Goal: Task Accomplishment & Management: Use online tool/utility

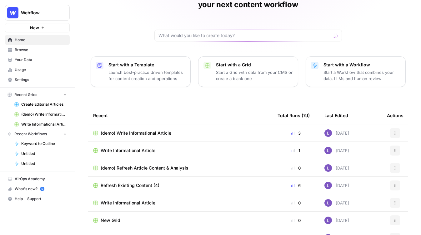
scroll to position [52, 0]
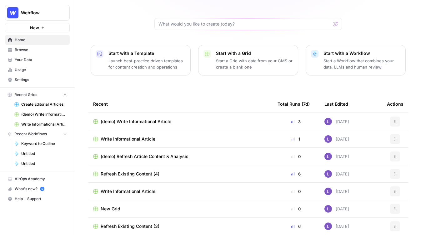
click at [26, 52] on span "Browse" at bounding box center [41, 50] width 52 height 6
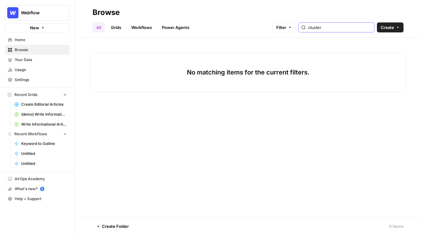
click at [353, 28] on input "cluster" at bounding box center [339, 27] width 63 height 6
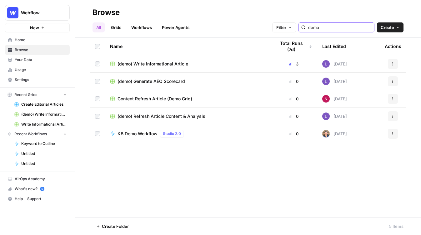
type input "demo"
click at [148, 82] on span "(demo) Generate AEO Scorecard" at bounding box center [150, 81] width 67 height 6
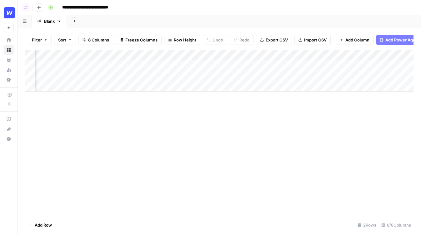
scroll to position [0, 12]
click at [75, 20] on icon "button" at bounding box center [74, 20] width 3 height 3
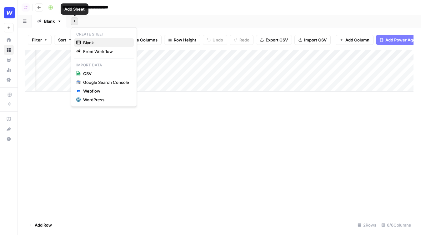
click at [90, 43] on span "Blank" at bounding box center [106, 43] width 46 height 6
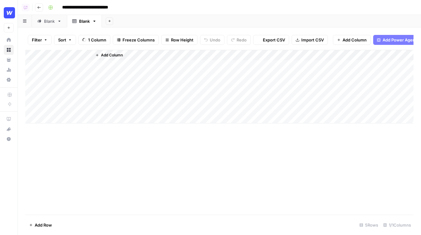
click at [405, 42] on span "Add Power Agent" at bounding box center [399, 40] width 34 height 6
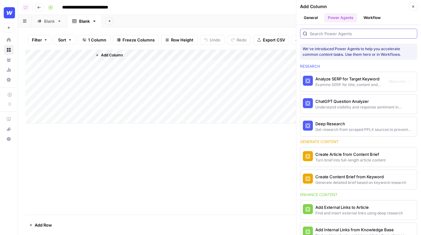
click at [361, 32] on input "search" at bounding box center [362, 34] width 105 height 6
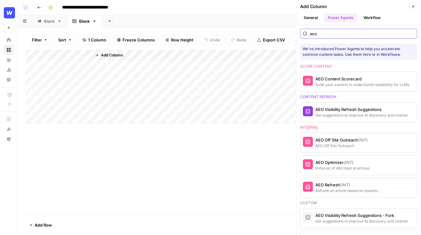
scroll to position [46, 0]
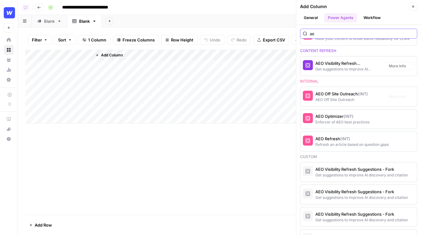
type input "a"
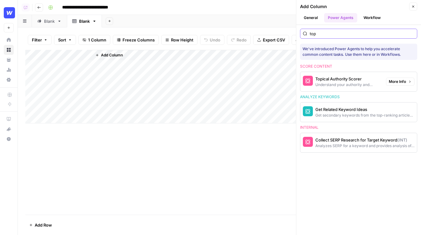
scroll to position [0, 0]
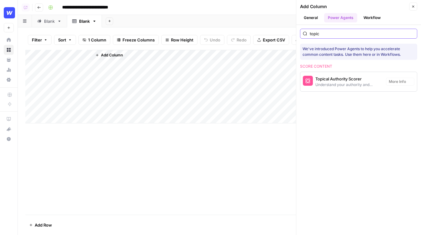
type input "topic"
click at [328, 81] on div "Topical Authority Scorer" at bounding box center [348, 79] width 66 height 6
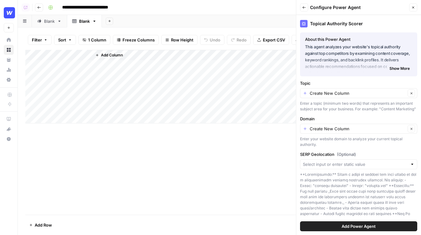
click at [375, 228] on span "Add Power Agent" at bounding box center [358, 227] width 34 height 6
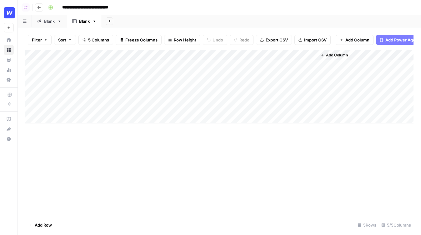
click at [66, 69] on div "Add Column" at bounding box center [219, 87] width 388 height 74
click at [82, 53] on div "Add Column" at bounding box center [219, 87] width 388 height 74
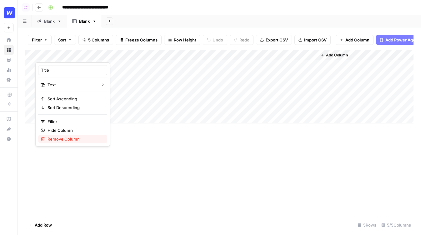
click at [52, 142] on button "Remove Column" at bounding box center [72, 139] width 69 height 9
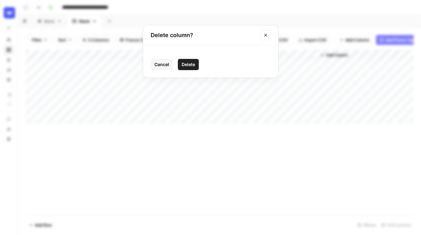
click at [189, 64] on span "Delete" at bounding box center [187, 65] width 13 height 6
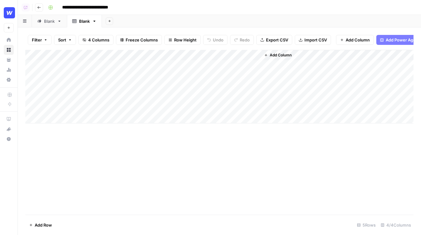
click at [58, 62] on div "Add Column" at bounding box center [219, 87] width 388 height 74
type textarea "**********"
click at [147, 67] on div "Add Column" at bounding box center [219, 87] width 388 height 74
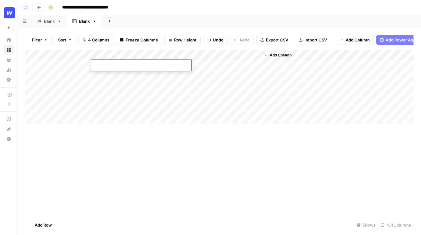
type textarea "**********"
click at [59, 74] on div "Add Column" at bounding box center [219, 87] width 388 height 74
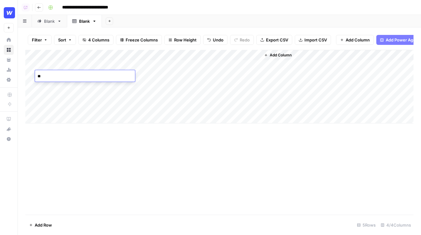
type textarea "*"
click at [41, 80] on textarea "********" at bounding box center [85, 76] width 100 height 9
click at [44, 79] on textarea "********" at bounding box center [85, 76] width 100 height 9
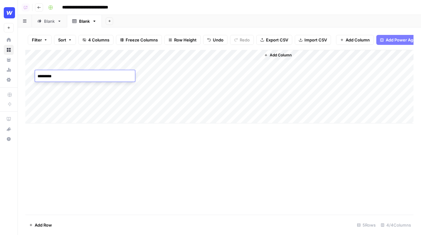
type textarea "*"
type textarea "**********"
click at [176, 66] on div "Add Column" at bounding box center [219, 87] width 388 height 74
click at [71, 77] on div "Add Column" at bounding box center [219, 87] width 388 height 74
click at [82, 77] on div "Add Column" at bounding box center [219, 87] width 388 height 74
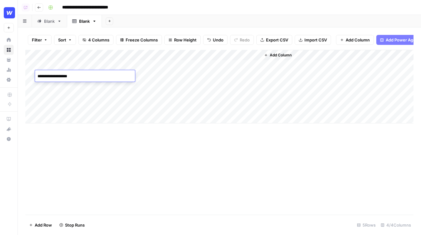
click at [82, 77] on textarea "**********" at bounding box center [85, 76] width 100 height 9
click at [48, 76] on textarea "**********" at bounding box center [85, 76] width 100 height 9
drag, startPoint x: 57, startPoint y: 77, endPoint x: 107, endPoint y: 77, distance: 50.3
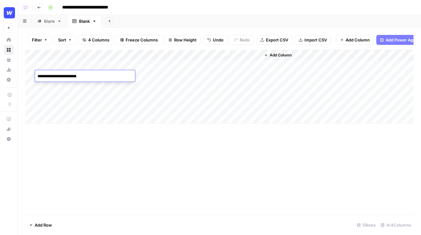
click at [105, 77] on textarea "**********" at bounding box center [85, 76] width 100 height 9
drag, startPoint x: 109, startPoint y: 76, endPoint x: 47, endPoint y: 75, distance: 62.2
click at [47, 75] on textarea "**********" at bounding box center [85, 76] width 100 height 9
type textarea "*"
type textarea "**********"
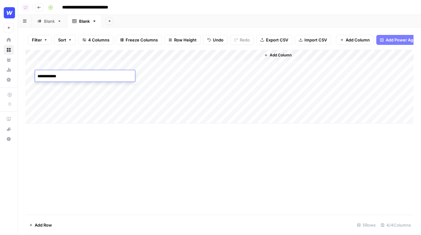
click at [41, 87] on div "Add Column" at bounding box center [219, 87] width 388 height 74
type textarea "*"
type textarea "**********"
click at [115, 73] on div "Add Column" at bounding box center [219, 87] width 388 height 74
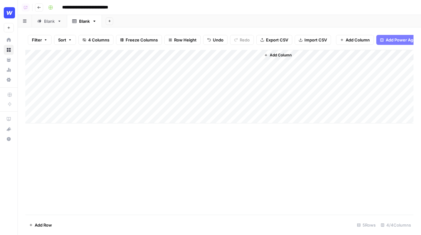
click at [121, 75] on div "Add Column" at bounding box center [219, 87] width 388 height 74
click at [121, 75] on textarea at bounding box center [141, 76] width 100 height 9
type textarea "**********"
click at [120, 88] on div "Add Column" at bounding box center [219, 87] width 388 height 74
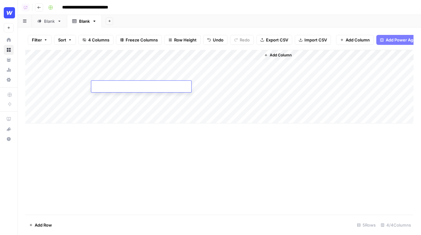
type textarea "**********"
click at [169, 77] on div "Add Column" at bounding box center [219, 87] width 388 height 74
click at [172, 85] on div "Add Column" at bounding box center [219, 87] width 388 height 74
click at [34, 96] on div "Add Column" at bounding box center [219, 87] width 388 height 74
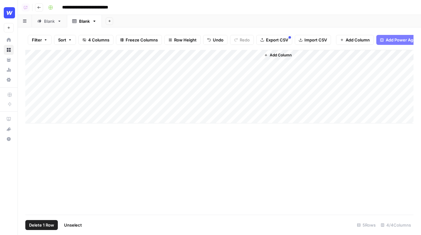
click at [33, 107] on div "Add Column" at bounding box center [219, 87] width 388 height 74
click at [53, 227] on span "Delete 2 Rows" at bounding box center [43, 225] width 28 height 6
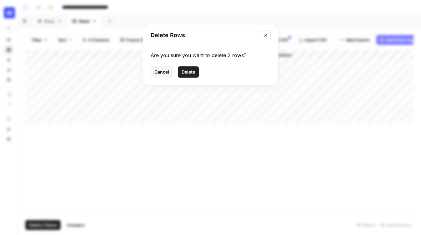
click at [189, 73] on span "Delete" at bounding box center [187, 72] width 13 height 6
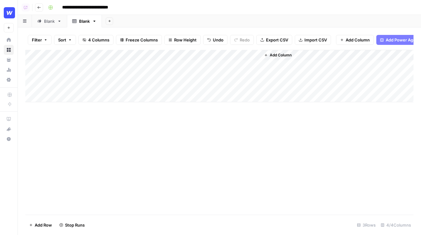
click at [184, 39] on span "Row Height" at bounding box center [185, 40] width 22 height 6
click at [186, 87] on span "Extra Tall" at bounding box center [198, 88] width 45 height 6
click at [191, 41] on span "Row Height" at bounding box center [185, 40] width 22 height 6
click at [189, 81] on span "Tall" at bounding box center [198, 79] width 45 height 6
click at [207, 195] on div "Add Column" at bounding box center [219, 132] width 388 height 165
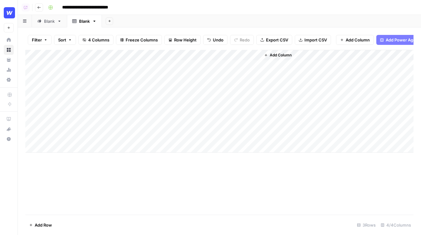
click at [189, 66] on div "Add Column" at bounding box center [219, 101] width 388 height 103
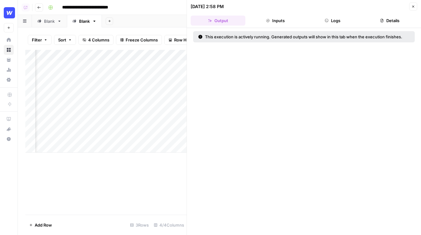
scroll to position [0, 57]
click at [411, 9] on button "Close" at bounding box center [413, 6] width 8 height 8
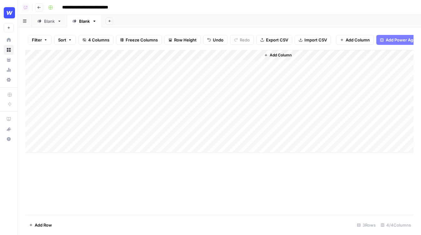
click at [192, 55] on div "Add Column" at bounding box center [219, 101] width 388 height 103
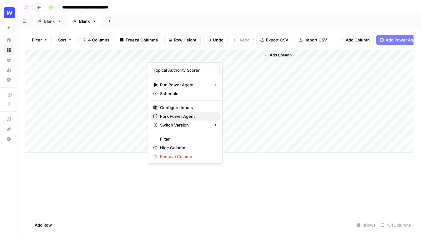
click at [184, 117] on span "Fork Power Agent" at bounding box center [187, 116] width 55 height 6
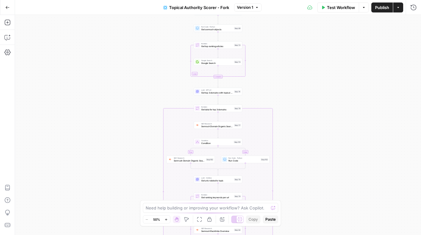
click at [204, 9] on span "Topical Authority Scorer - Fork" at bounding box center [199, 7] width 60 height 6
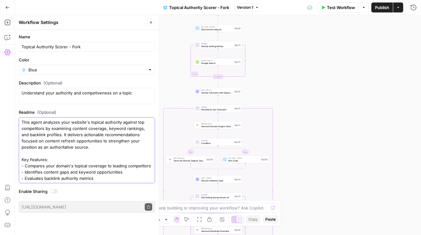
scroll to position [31, 0]
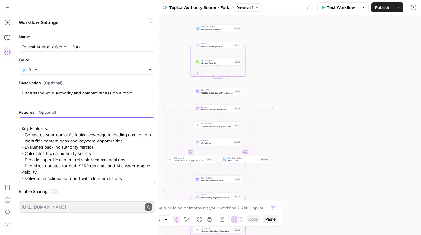
drag, startPoint x: 22, startPoint y: 122, endPoint x: 44, endPoint y: 202, distance: 82.8
click at [44, 202] on form "Name Topical Authority Scorer - Fork Color Blue Description (Optional) Understa…" at bounding box center [87, 123] width 144 height 187
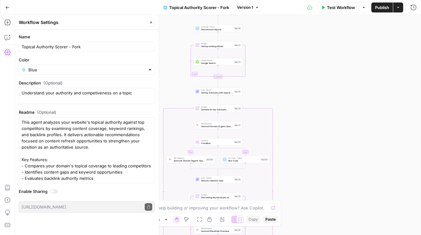
click at [400, 11] on button "Actions" at bounding box center [398, 7] width 10 height 10
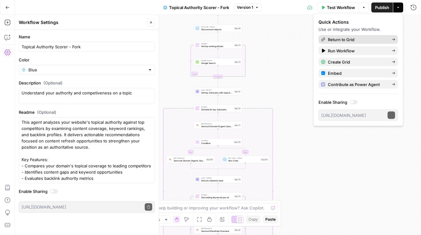
click at [377, 42] on span "Return to Grid" at bounding box center [357, 40] width 59 height 6
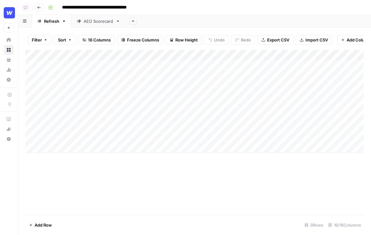
click at [89, 22] on div "AEO Scorecard" at bounding box center [99, 21] width 30 height 6
click at [49, 23] on div "Refresh" at bounding box center [51, 21] width 15 height 6
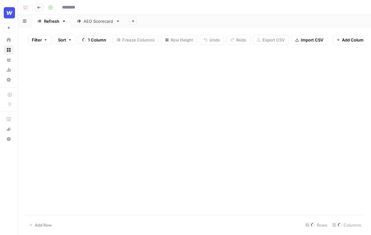
type input "**********"
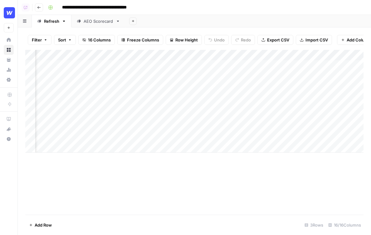
scroll to position [0, 348]
click at [209, 66] on div "Add Column" at bounding box center [194, 101] width 339 height 103
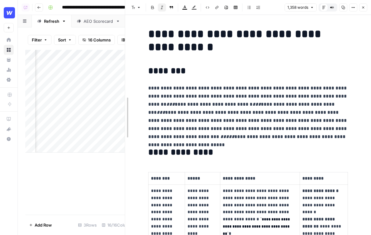
drag, startPoint x: 137, startPoint y: 128, endPoint x: 79, endPoint y: 128, distance: 57.8
click at [79, 128] on body "**********" at bounding box center [185, 117] width 371 height 235
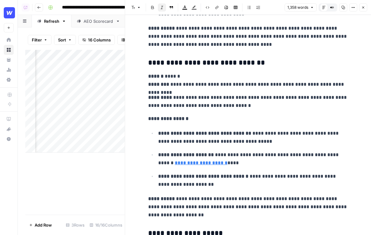
scroll to position [0, 463]
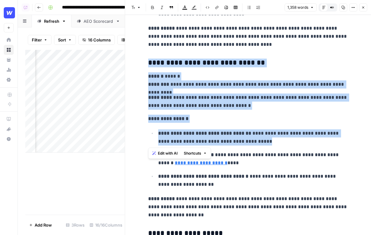
drag, startPoint x: 275, startPoint y: 142, endPoint x: 144, endPoint y: 65, distance: 152.4
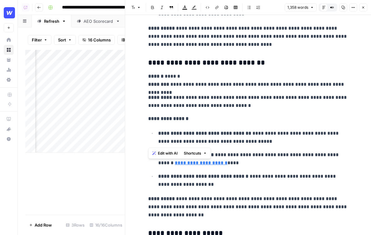
click at [167, 151] on span "Edit with AI" at bounding box center [168, 154] width 20 height 6
click at [364, 6] on icon "button" at bounding box center [364, 8] width 4 height 4
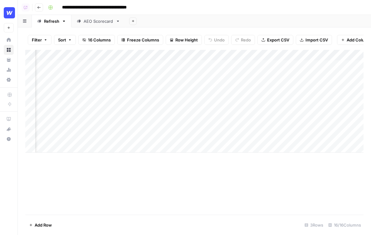
scroll to position [0, 664]
click at [348, 65] on div "Add Column" at bounding box center [194, 101] width 339 height 103
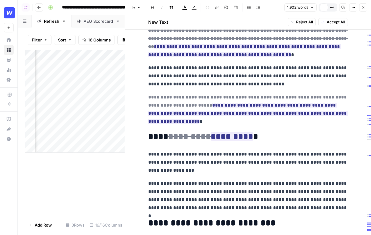
scroll to position [229, 0]
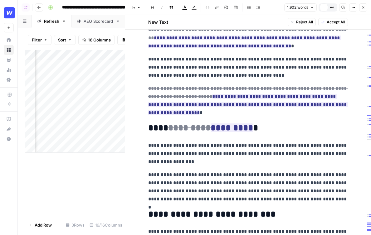
click at [363, 9] on button "Close" at bounding box center [363, 7] width 8 height 8
